Goal: Browse casually

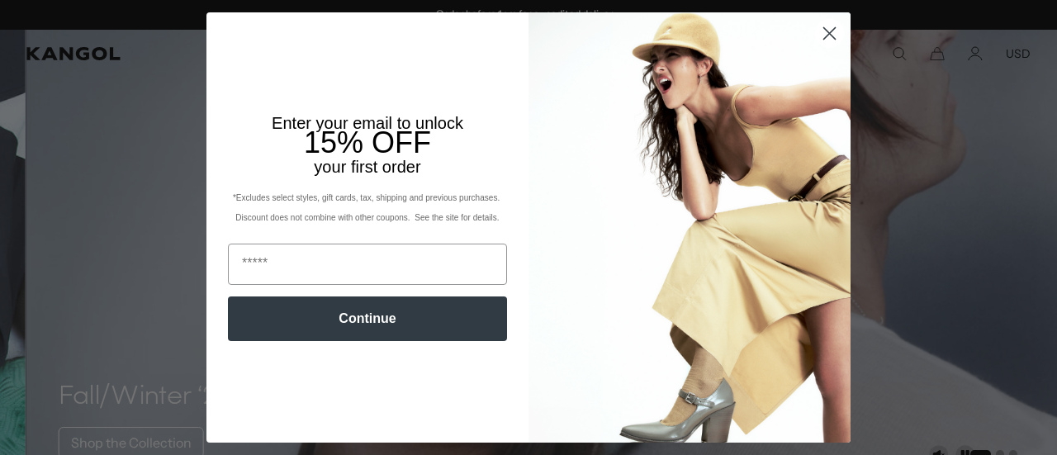
click at [816, 26] on circle "Close dialog" at bounding box center [829, 33] width 27 height 27
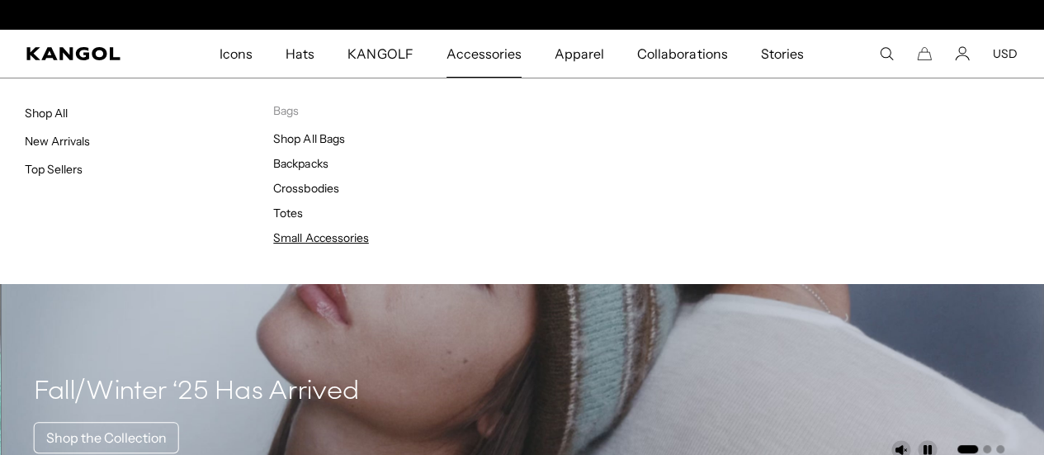
click at [343, 234] on link "Small Accessories" at bounding box center [320, 237] width 95 height 15
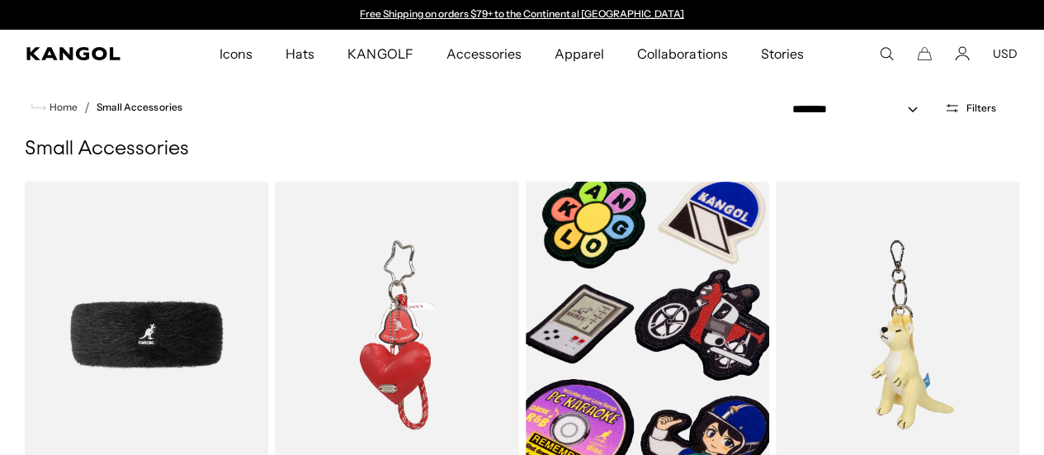
drag, startPoint x: 1056, startPoint y: 69, endPoint x: 1056, endPoint y: 24, distance: 45.4
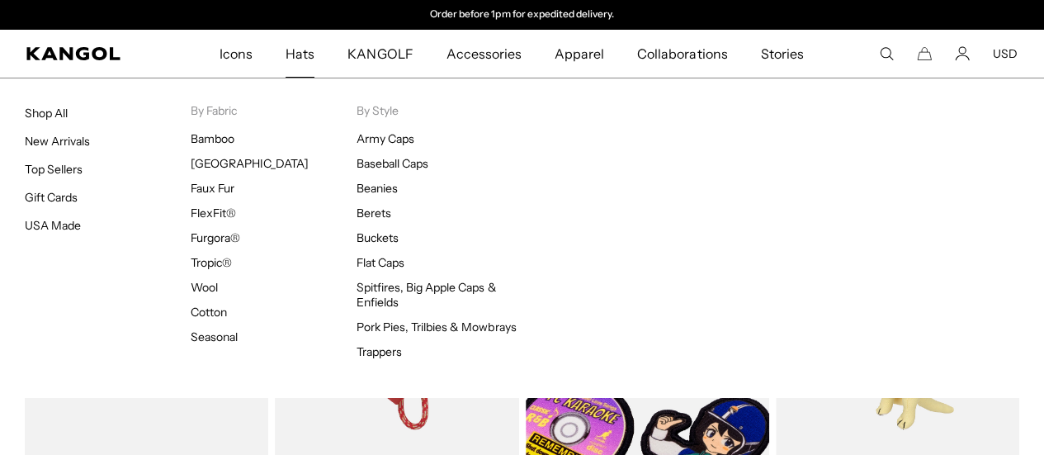
click at [307, 50] on span "Hats" at bounding box center [300, 54] width 29 height 48
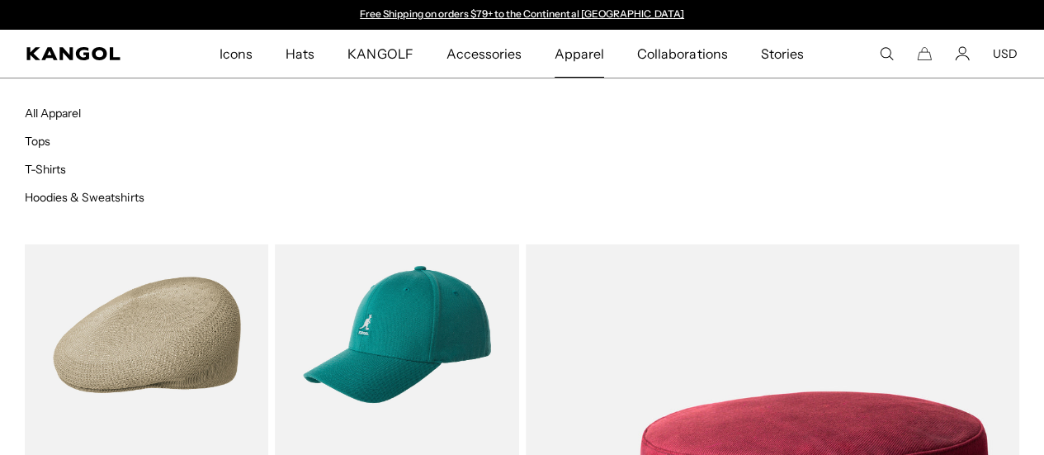
click at [597, 54] on span "Apparel" at bounding box center [580, 54] width 50 height 48
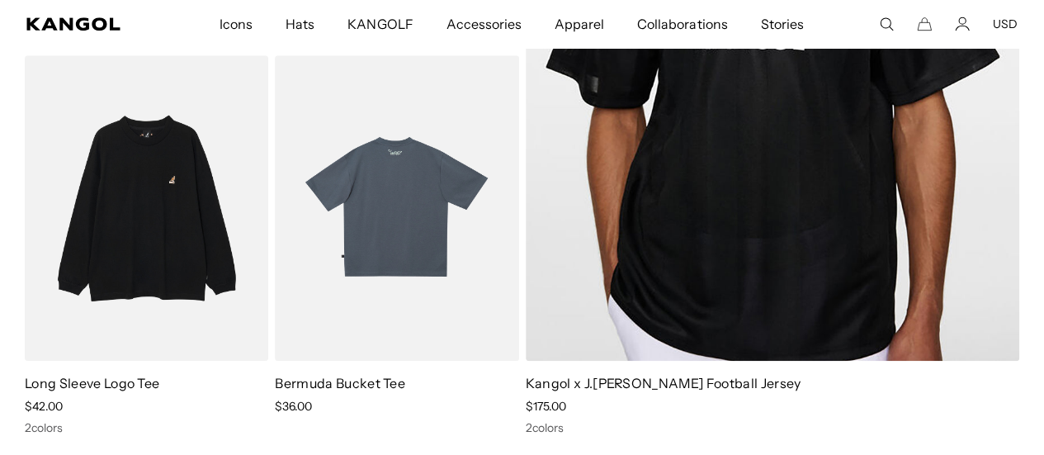
scroll to position [0, 340]
click at [377, 190] on img at bounding box center [397, 208] width 244 height 306
click at [366, 173] on img at bounding box center [397, 208] width 244 height 306
